Goal: Task Accomplishment & Management: Manage account settings

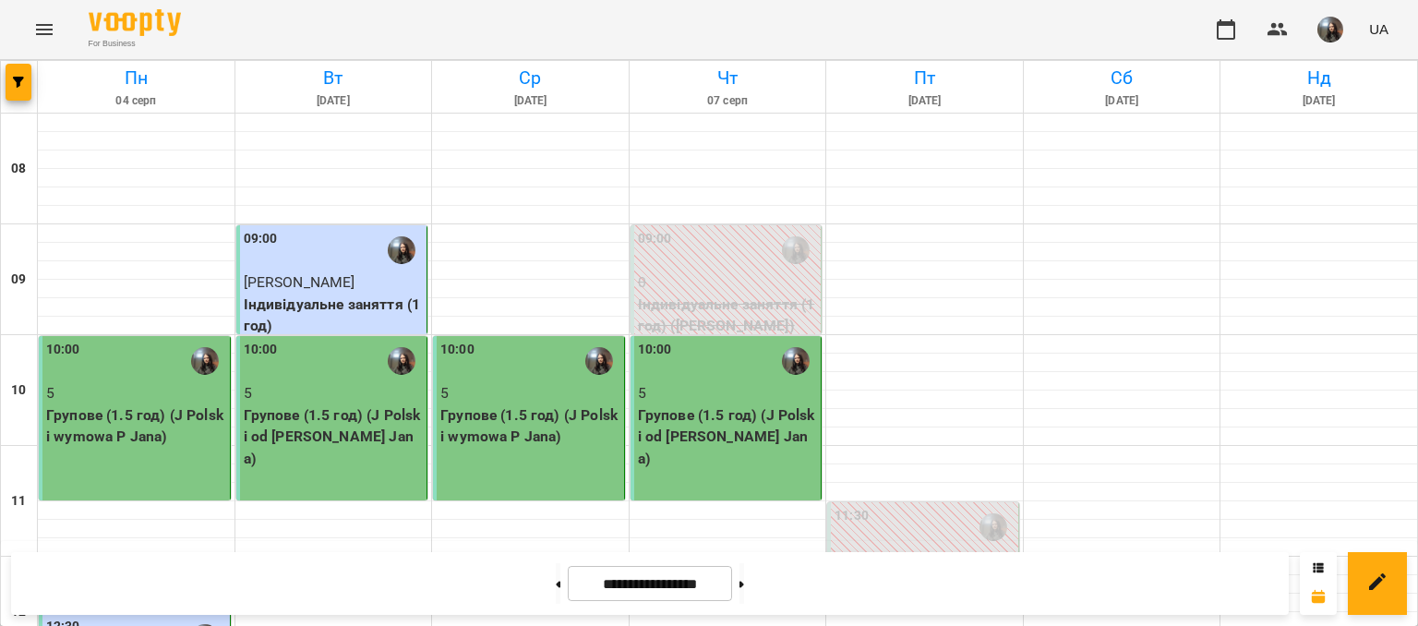
scroll to position [1016, 0]
click at [744, 594] on button at bounding box center [742, 583] width 5 height 41
type input "**********"
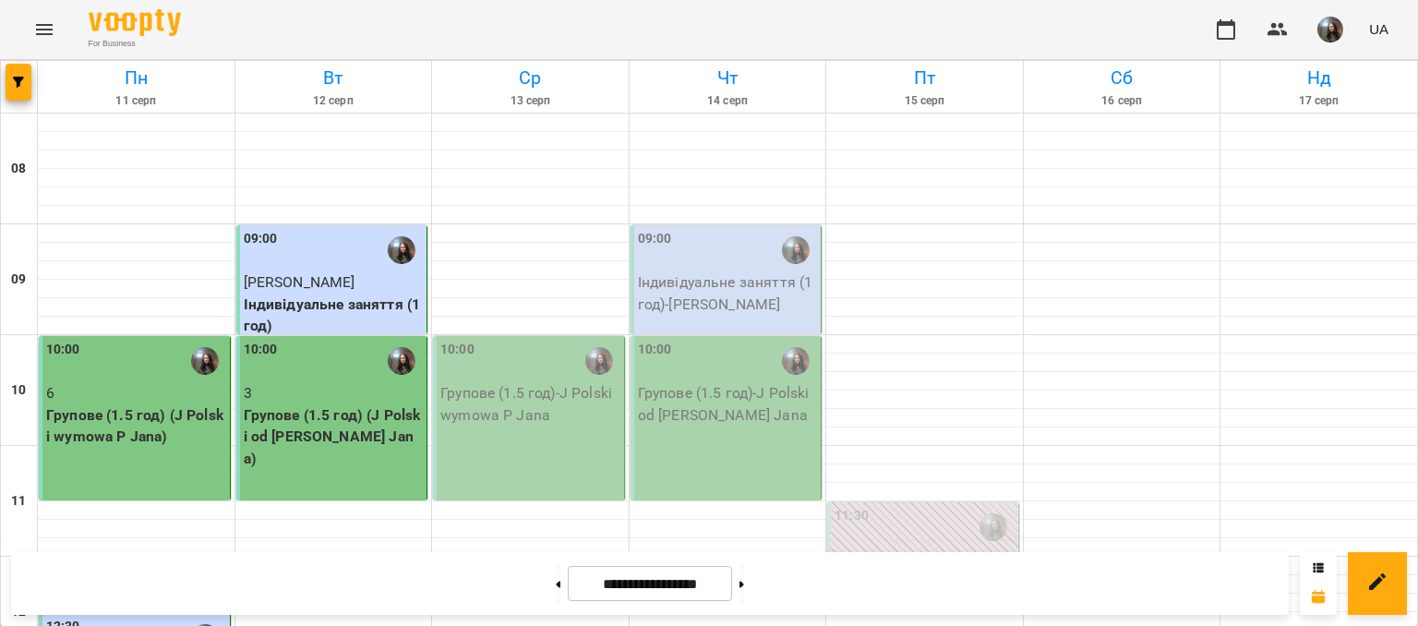
scroll to position [462, 0]
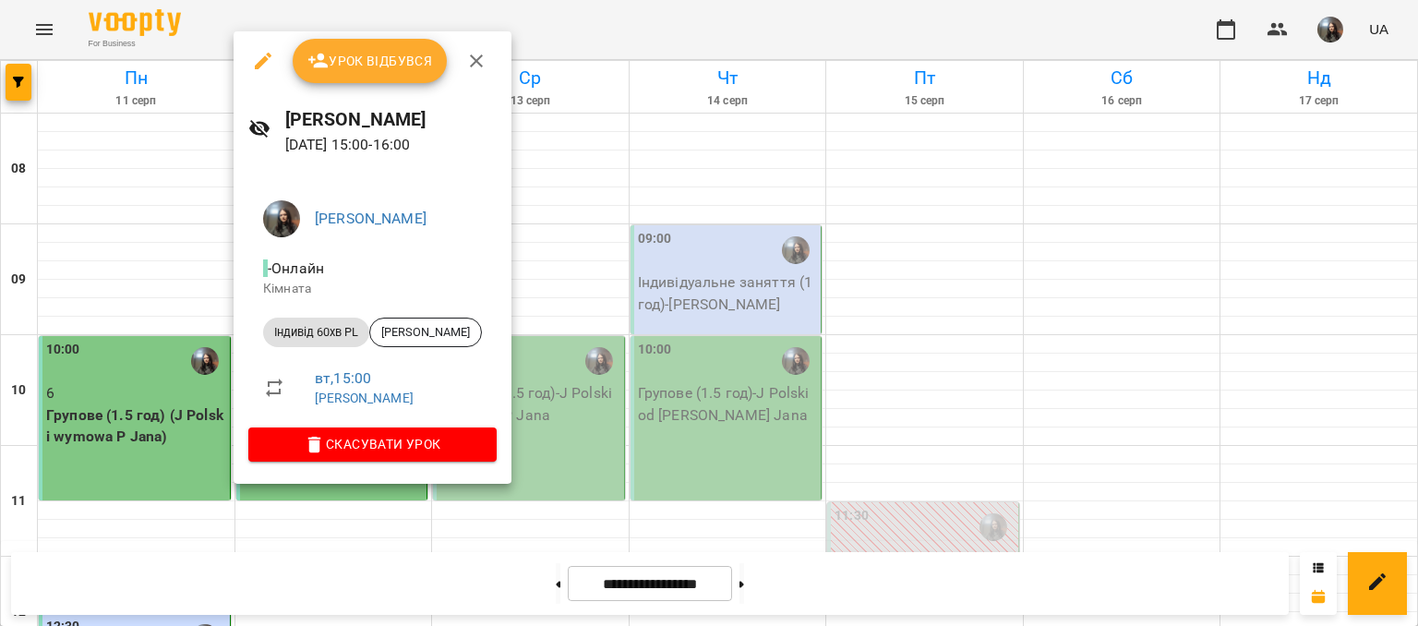
click at [373, 60] on span "Урок відбувся" at bounding box center [371, 61] width 126 height 22
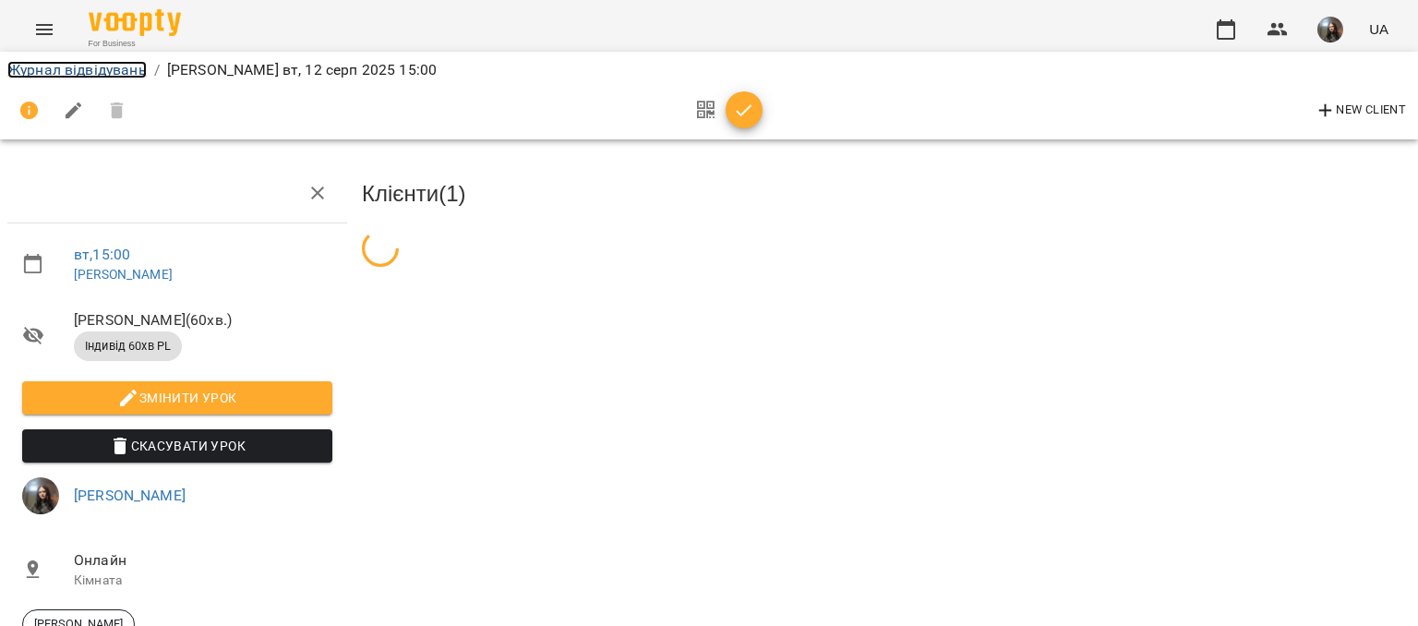
click at [81, 68] on link "Журнал відвідувань" at bounding box center [76, 70] width 139 height 18
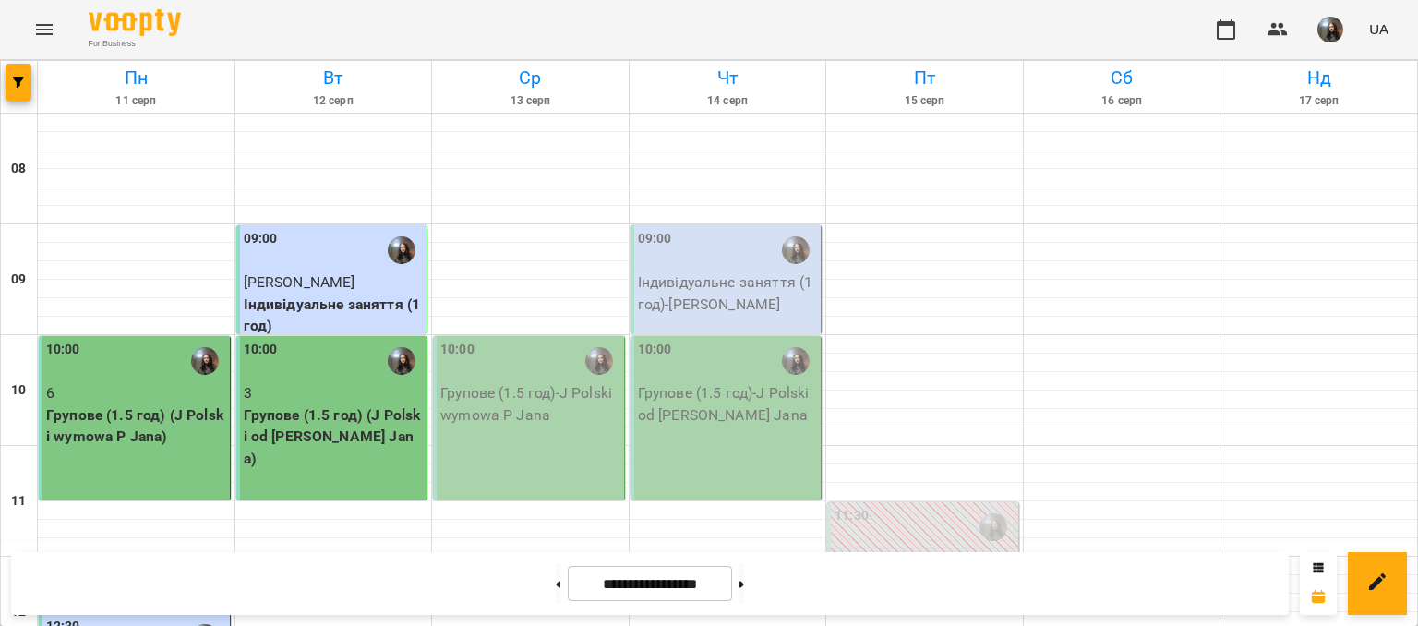
scroll to position [1108, 0]
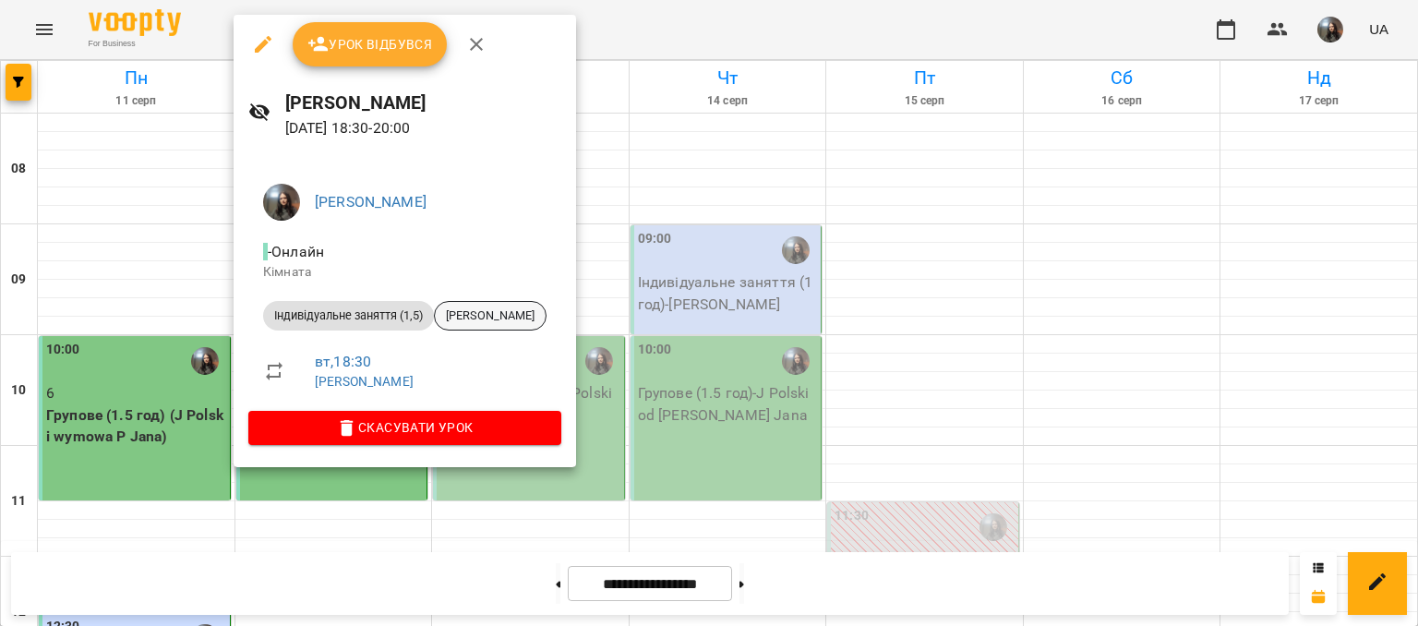
click at [510, 307] on div "[PERSON_NAME]" at bounding box center [490, 316] width 113 height 30
